Goal: Transaction & Acquisition: Purchase product/service

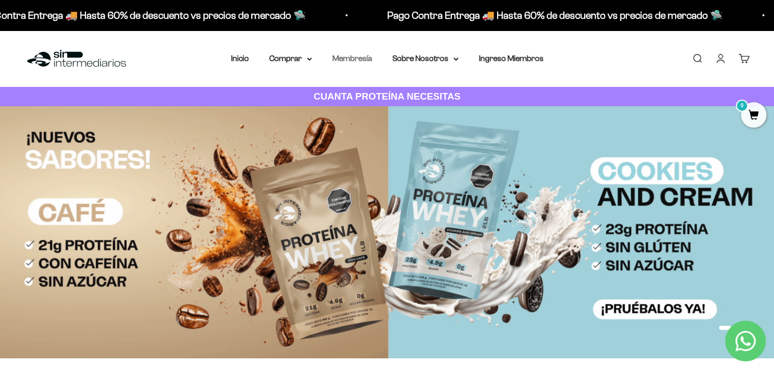
click at [359, 59] on link "Membresía" at bounding box center [352, 58] width 40 height 9
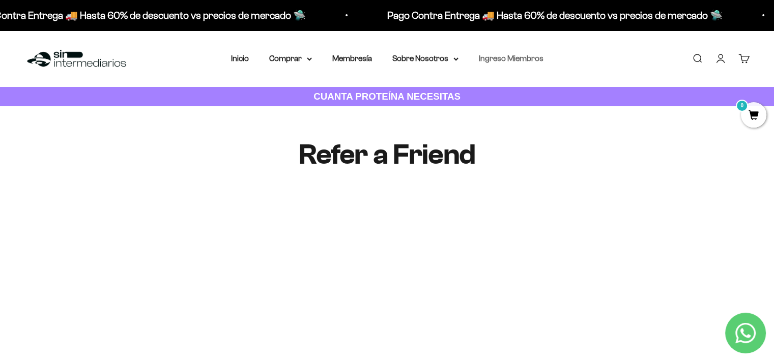
click at [495, 62] on link "Ingreso Miembros" at bounding box center [511, 58] width 65 height 9
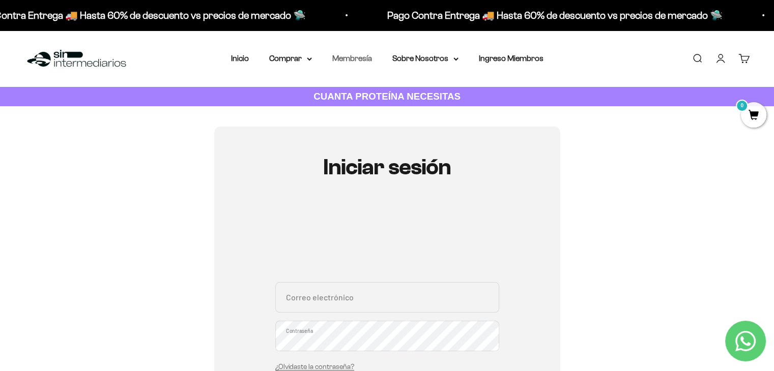
click at [365, 60] on link "Membresía" at bounding box center [352, 58] width 40 height 9
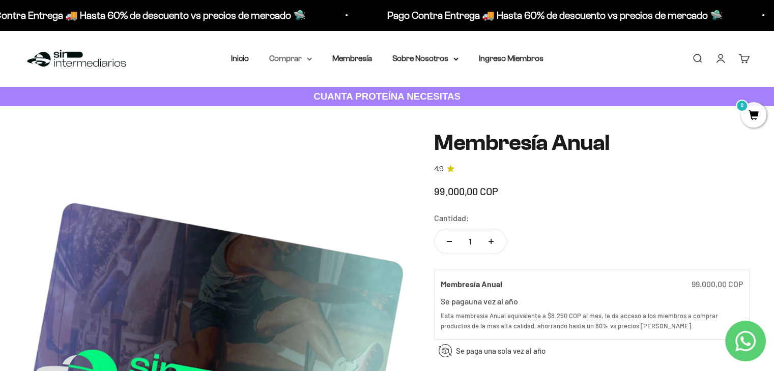
click at [302, 61] on summary "Comprar" at bounding box center [290, 58] width 43 height 13
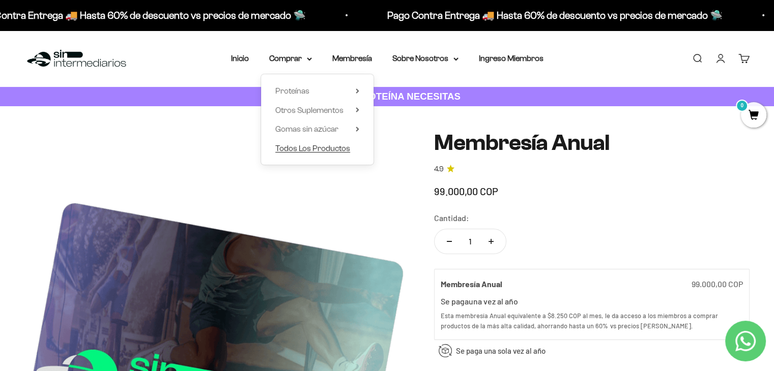
click at [307, 148] on span "Todos Los Productos" at bounding box center [312, 148] width 75 height 9
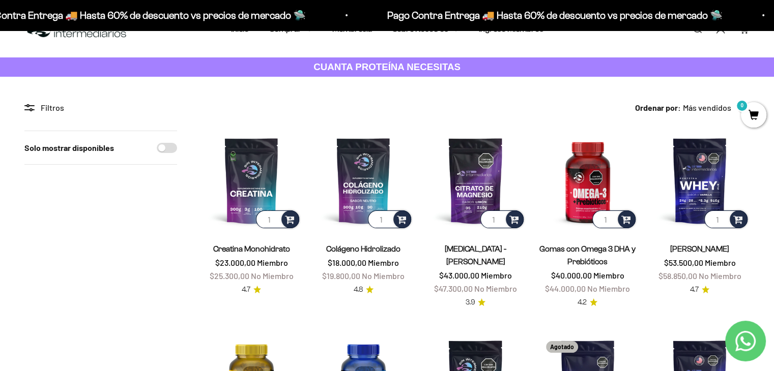
scroll to position [28, 0]
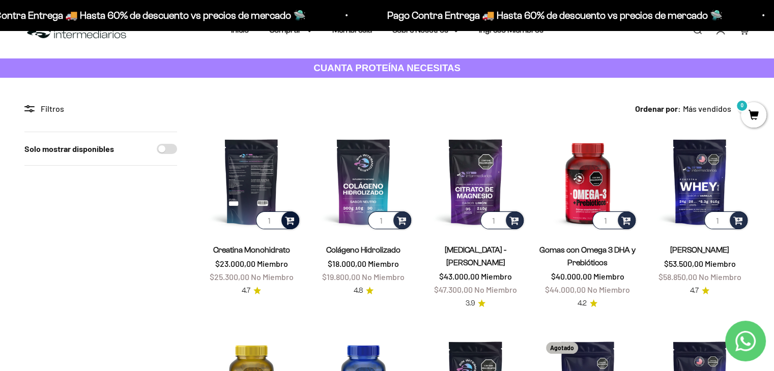
click at [291, 218] on span at bounding box center [290, 220] width 10 height 12
click at [255, 190] on span "300g" at bounding box center [251, 193] width 15 height 8
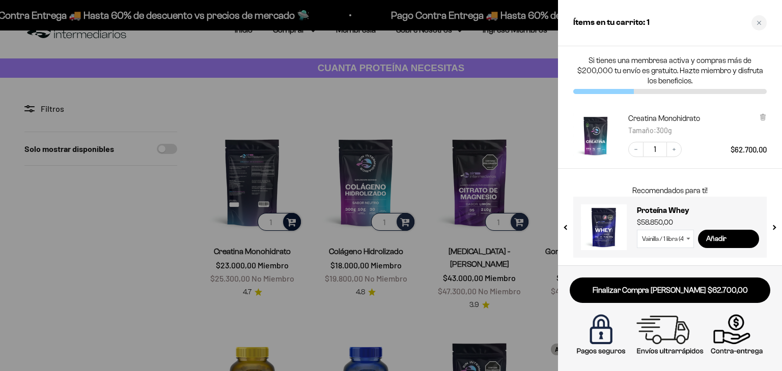
click at [279, 184] on div at bounding box center [391, 185] width 782 height 371
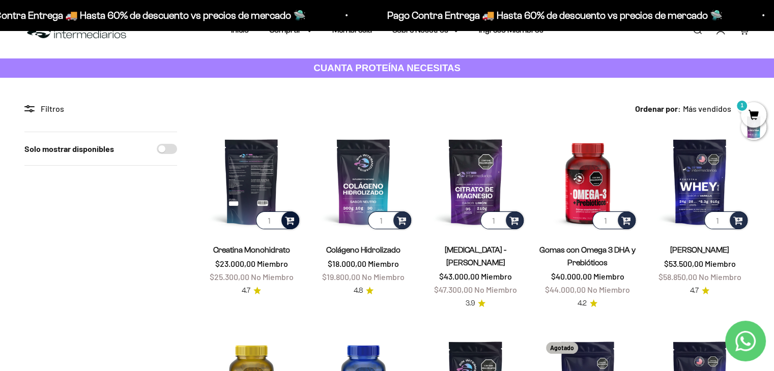
click at [261, 190] on img at bounding box center [251, 182] width 100 height 100
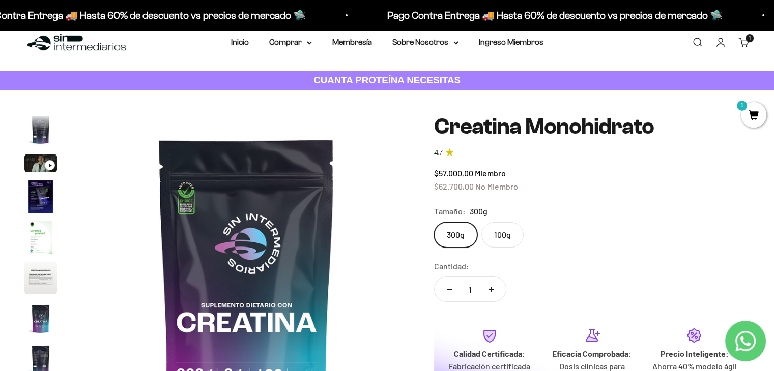
click at [502, 238] on label "100g" at bounding box center [502, 234] width 42 height 25
click at [434, 222] on input "100g" at bounding box center [433, 222] width 1 height 1
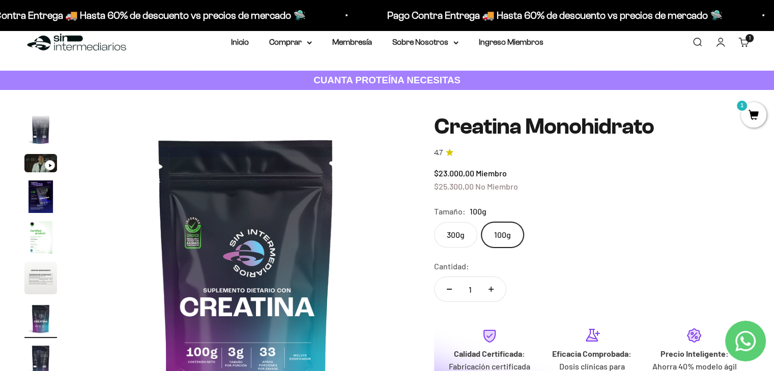
click at [458, 238] on label "300g" at bounding box center [455, 234] width 43 height 25
click at [434, 222] on input "300g" at bounding box center [433, 222] width 1 height 1
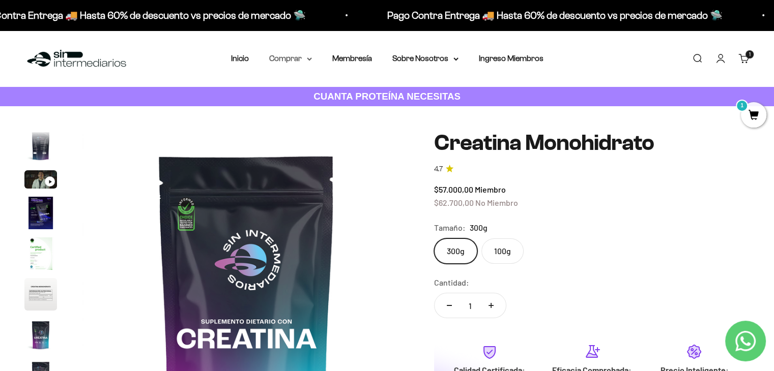
click at [290, 57] on summary "Comprar" at bounding box center [290, 58] width 43 height 13
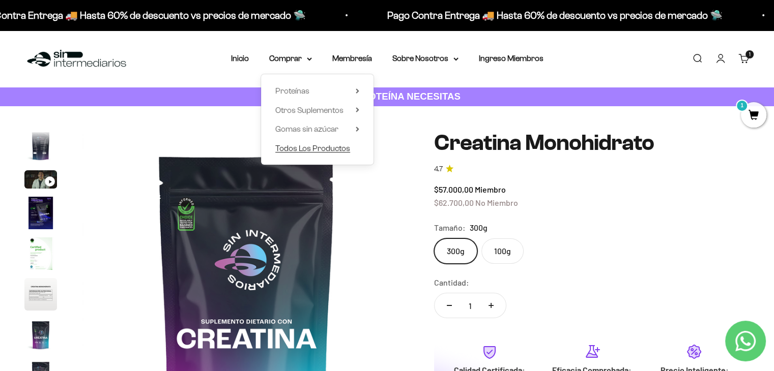
click at [293, 151] on span "Todos Los Productos" at bounding box center [312, 148] width 75 height 9
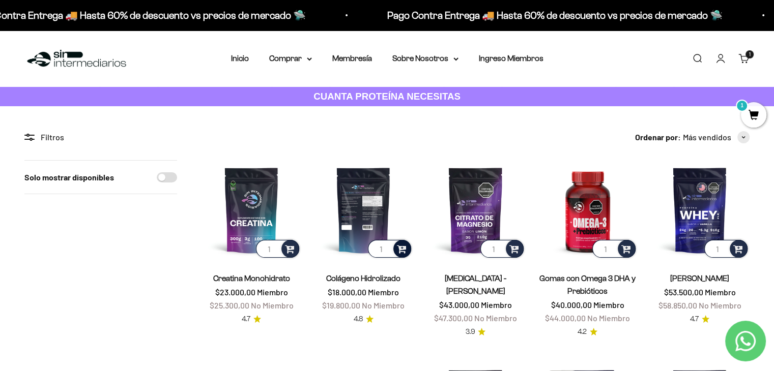
click at [406, 254] on div at bounding box center [402, 249] width 18 height 18
click at [365, 233] on span "300g" at bounding box center [363, 234] width 15 height 8
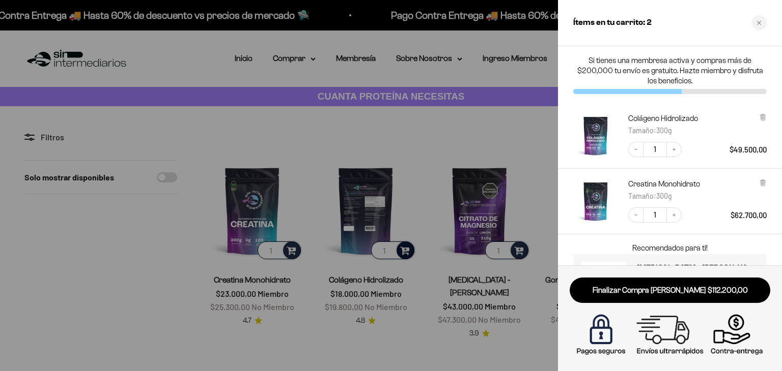
click at [503, 128] on div at bounding box center [391, 185] width 782 height 371
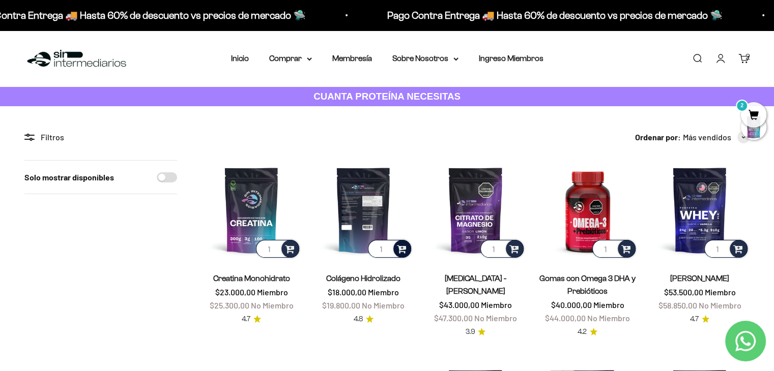
click at [743, 59] on link "Carrito 2" at bounding box center [743, 58] width 11 height 11
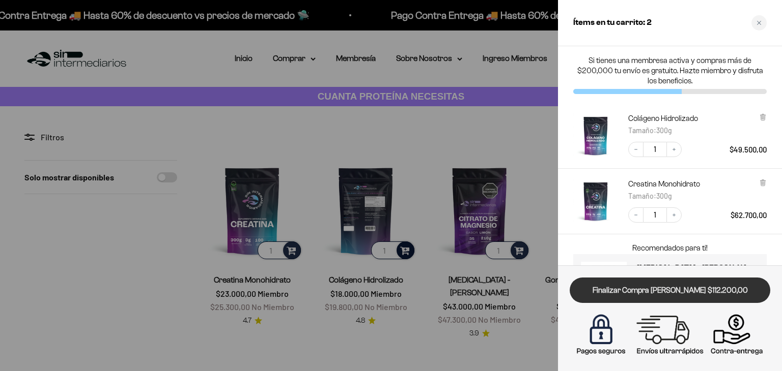
click at [680, 283] on link "Finalizar Compra [PERSON_NAME] $112.200,00" at bounding box center [669, 291] width 200 height 26
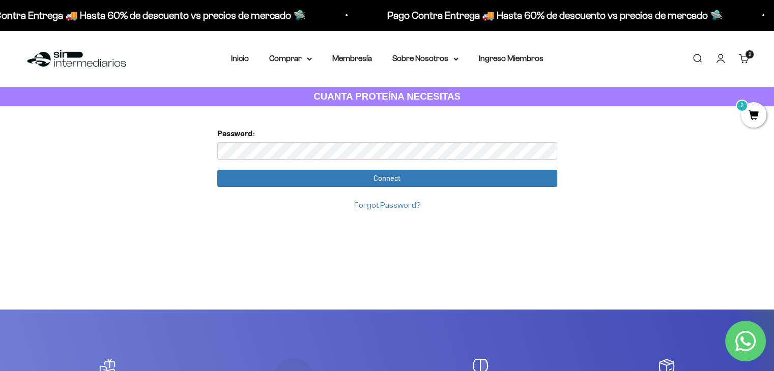
click at [217, 170] on input "Connect" at bounding box center [387, 178] width 340 height 17
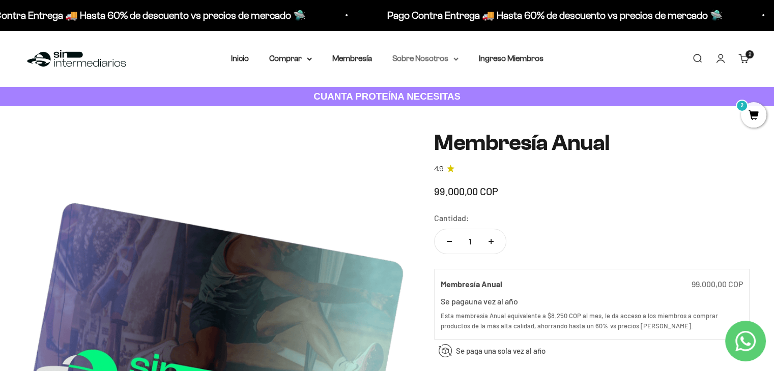
click at [429, 56] on summary "Sobre Nosotros" at bounding box center [425, 58] width 66 height 13
click at [288, 61] on summary "Comprar" at bounding box center [290, 58] width 43 height 13
click at [242, 60] on link "Inicio" at bounding box center [240, 58] width 18 height 9
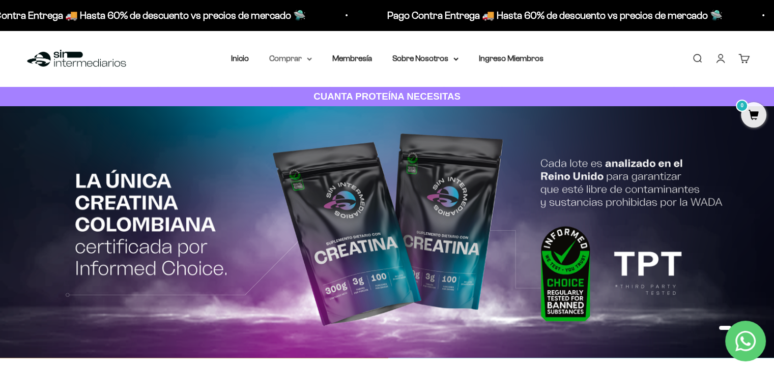
click at [294, 55] on summary "Comprar" at bounding box center [290, 58] width 43 height 13
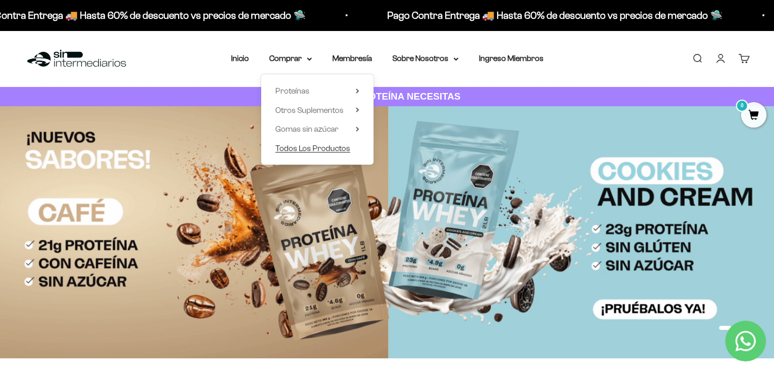
click at [303, 150] on span "Todos Los Productos" at bounding box center [312, 148] width 75 height 9
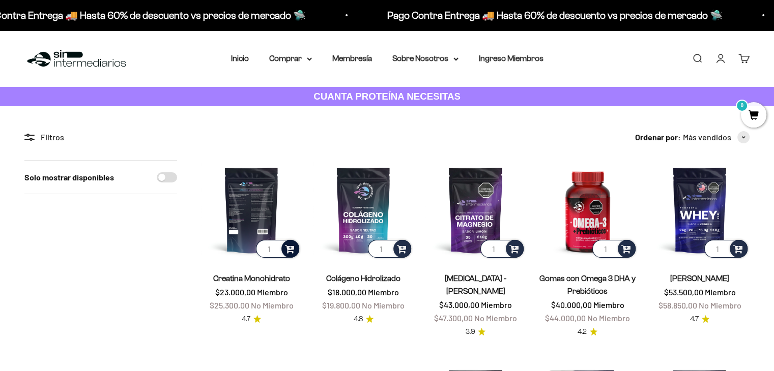
click at [289, 251] on span at bounding box center [290, 249] width 10 height 12
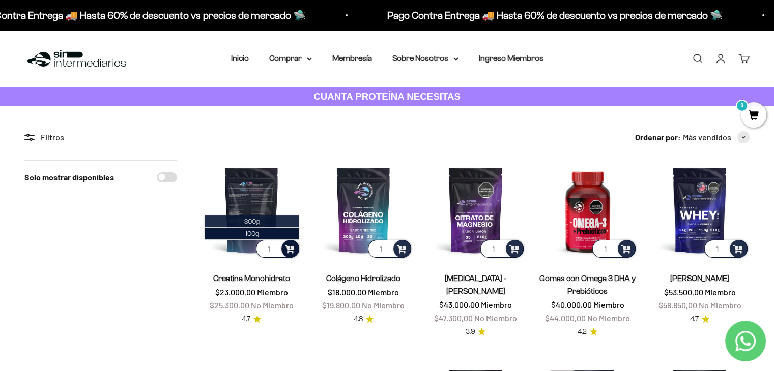
click at [262, 221] on li "300g" at bounding box center [252, 222] width 95 height 12
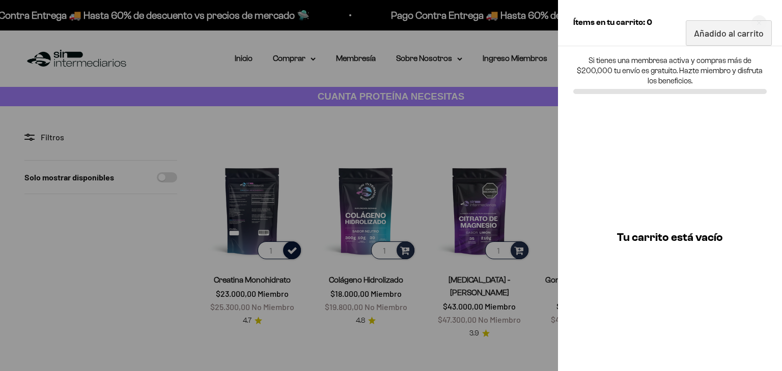
click at [409, 247] on div at bounding box center [391, 185] width 782 height 371
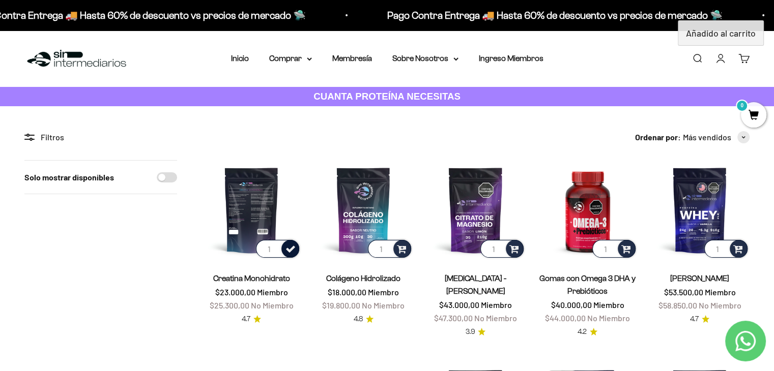
click at [0, 0] on div at bounding box center [0, 0] width 0 height 0
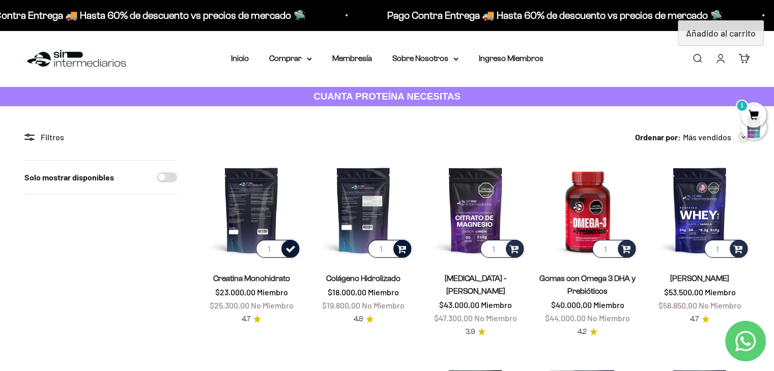
click at [404, 250] on span at bounding box center [402, 249] width 10 height 12
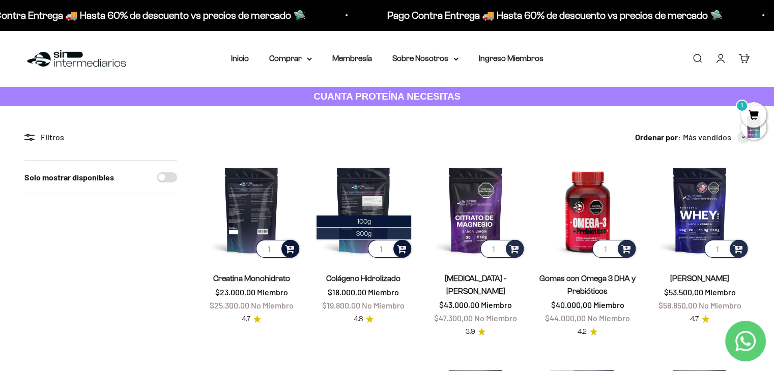
click at [361, 230] on span "300g" at bounding box center [363, 234] width 15 height 8
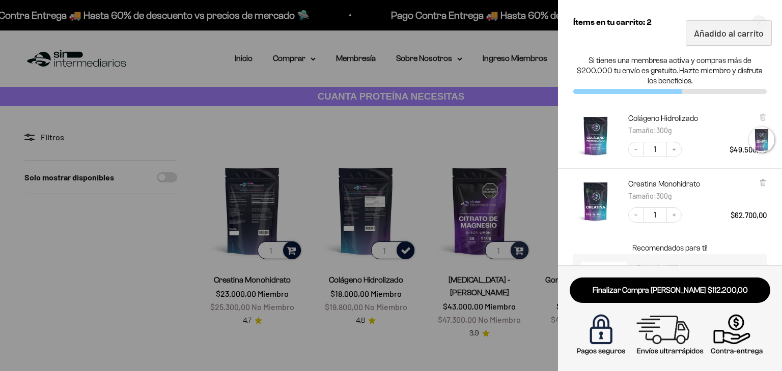
click at [515, 128] on div at bounding box center [391, 185] width 782 height 371
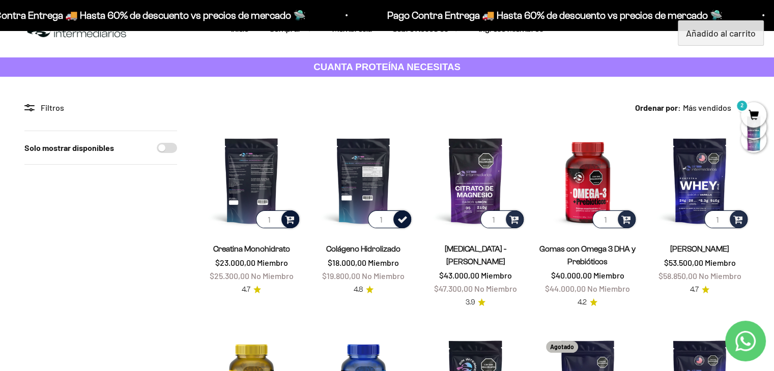
scroll to position [31, 0]
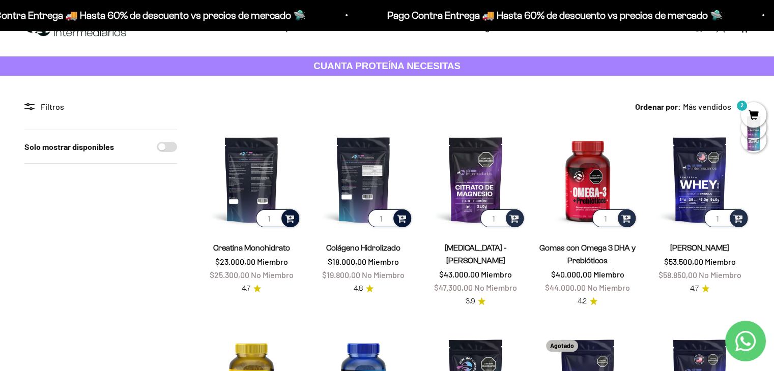
click at [257, 176] on img at bounding box center [251, 180] width 100 height 100
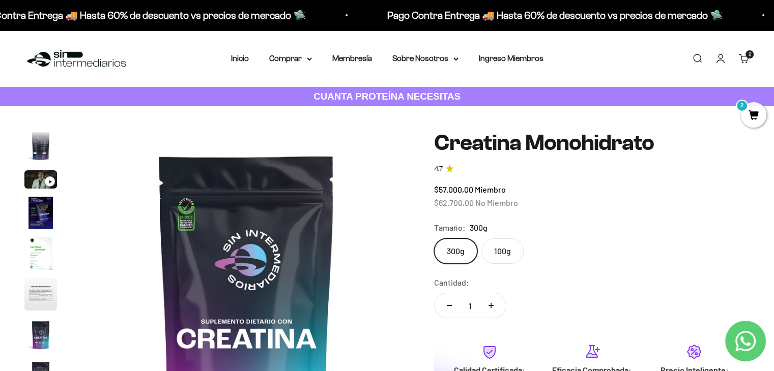
click at [69, 51] on img at bounding box center [76, 59] width 104 height 22
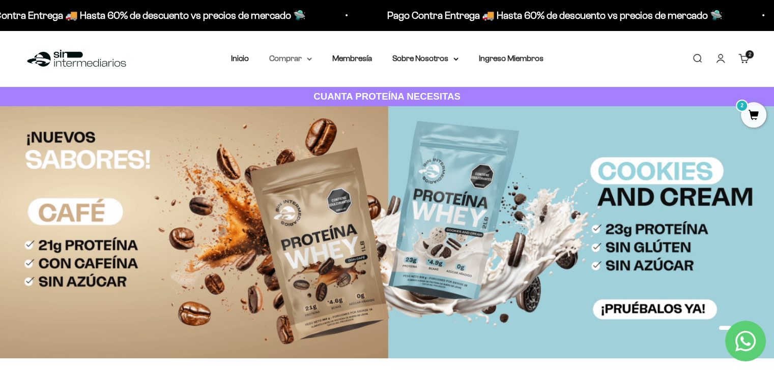
click at [302, 61] on summary "Comprar" at bounding box center [290, 58] width 43 height 13
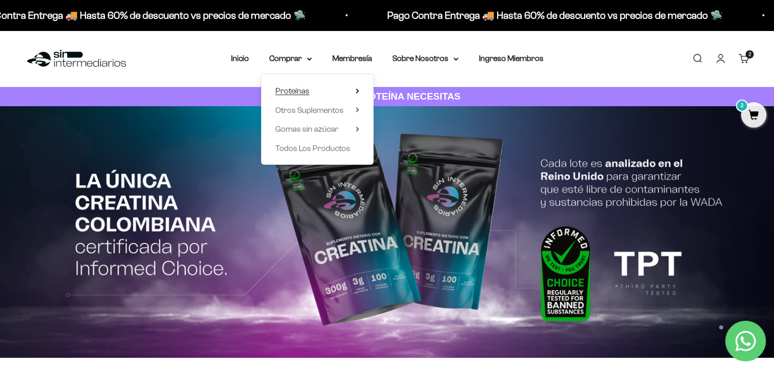
click at [357, 91] on icon at bounding box center [358, 91] width 4 height 5
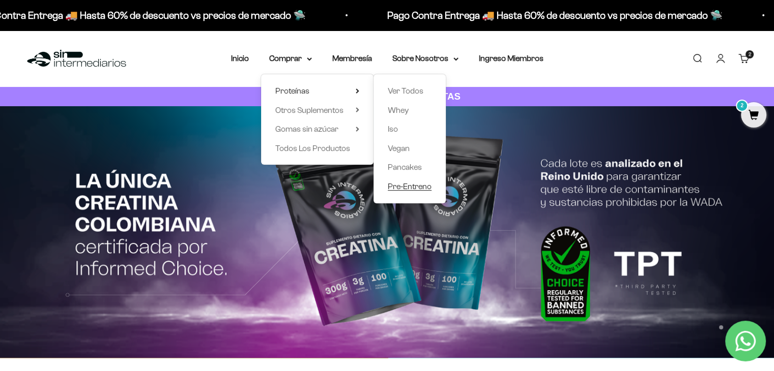
click at [414, 186] on span "Pre-Entreno" at bounding box center [410, 186] width 44 height 9
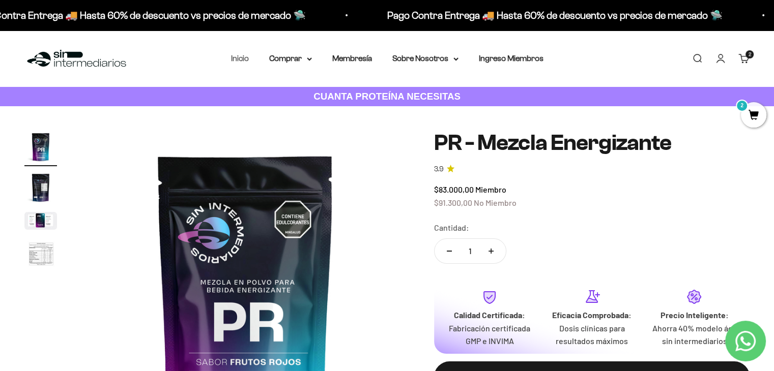
click at [239, 60] on link "Inicio" at bounding box center [240, 58] width 18 height 9
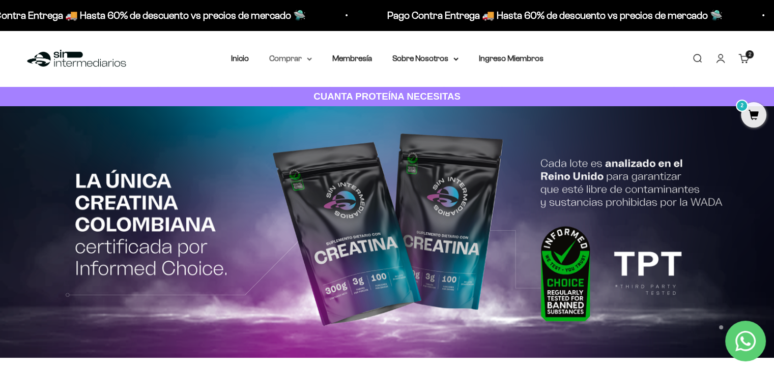
click at [310, 58] on icon at bounding box center [309, 59] width 5 height 4
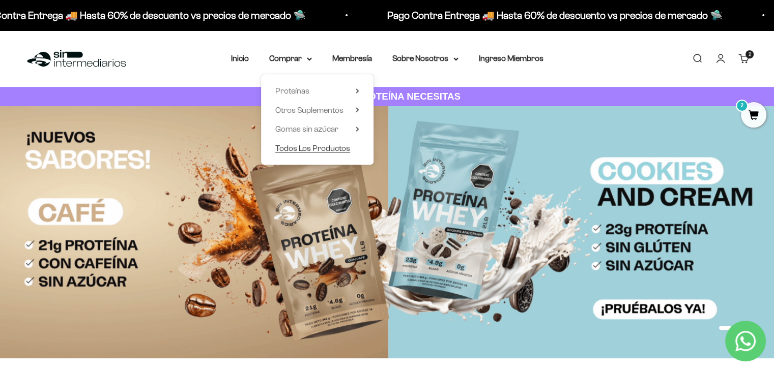
click at [304, 146] on span "Todos Los Productos" at bounding box center [312, 148] width 75 height 9
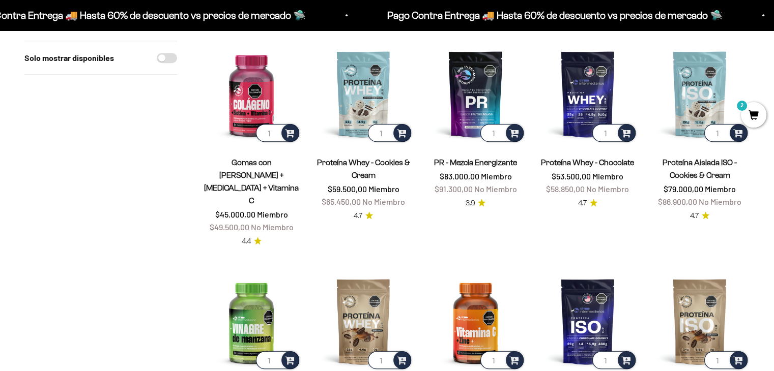
scroll to position [530, 0]
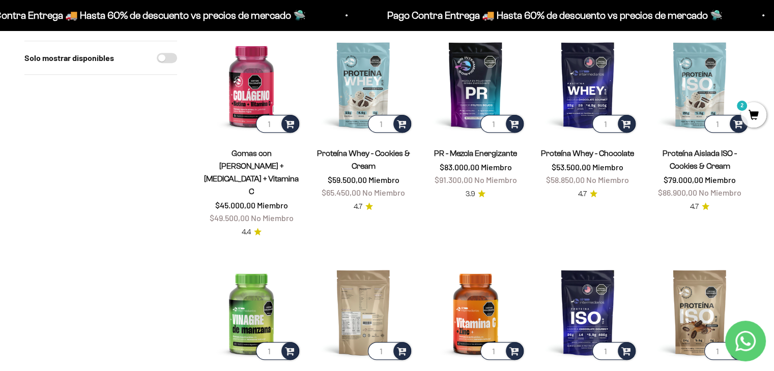
click at [345, 269] on img at bounding box center [363, 313] width 100 height 100
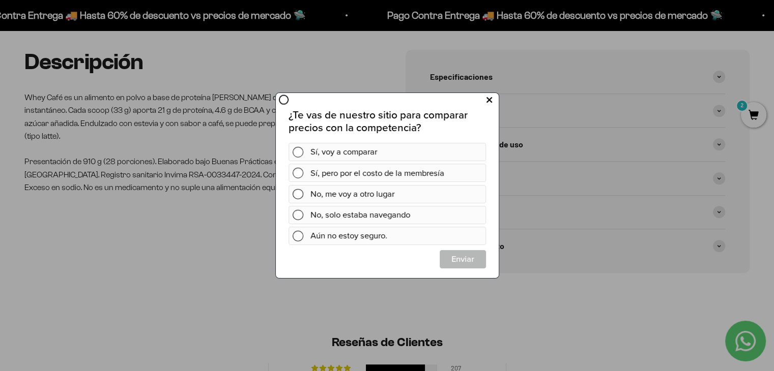
click at [491, 97] on icon at bounding box center [489, 100] width 6 height 14
